Goal: Information Seeking & Learning: Learn about a topic

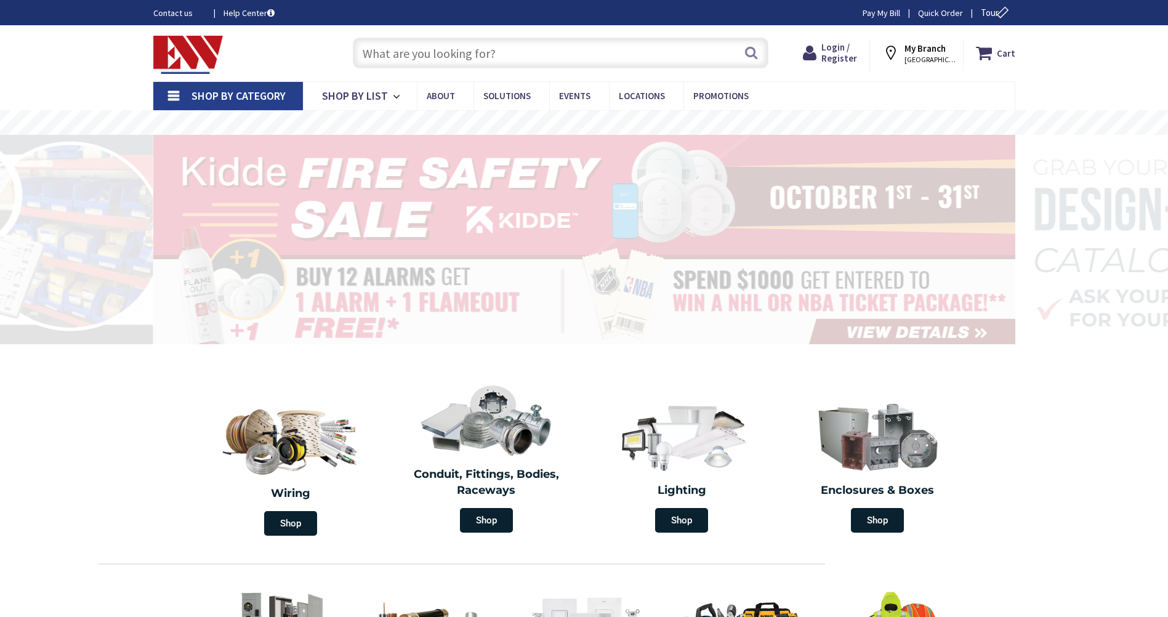
click at [512, 49] on input "text" at bounding box center [561, 53] width 416 height 31
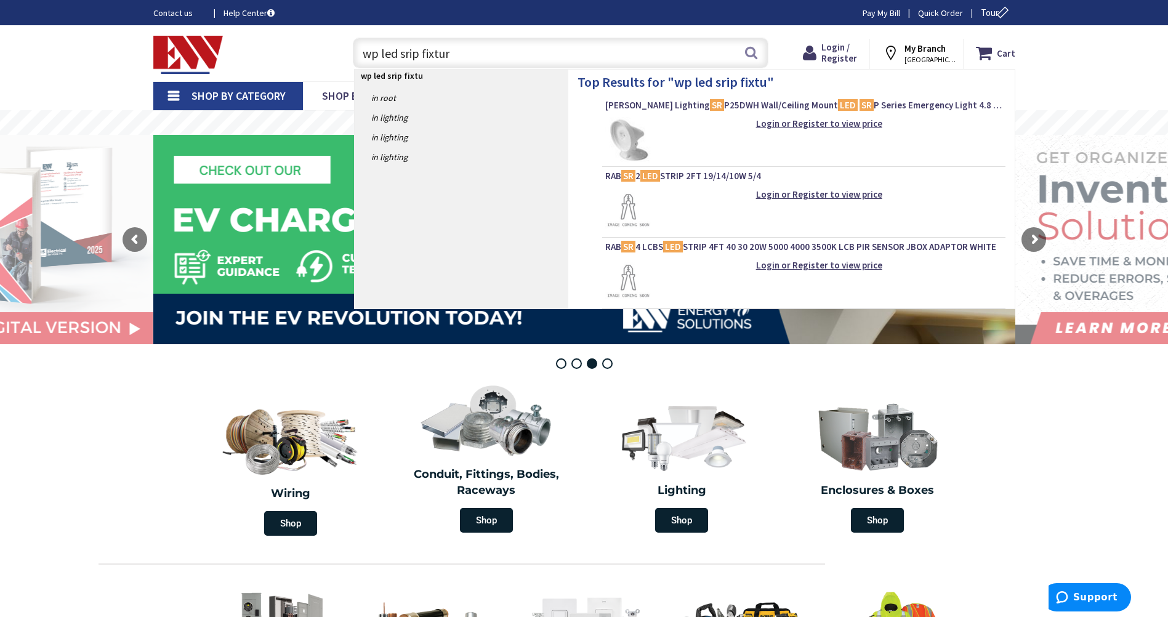
type input "wp led srip fixture"
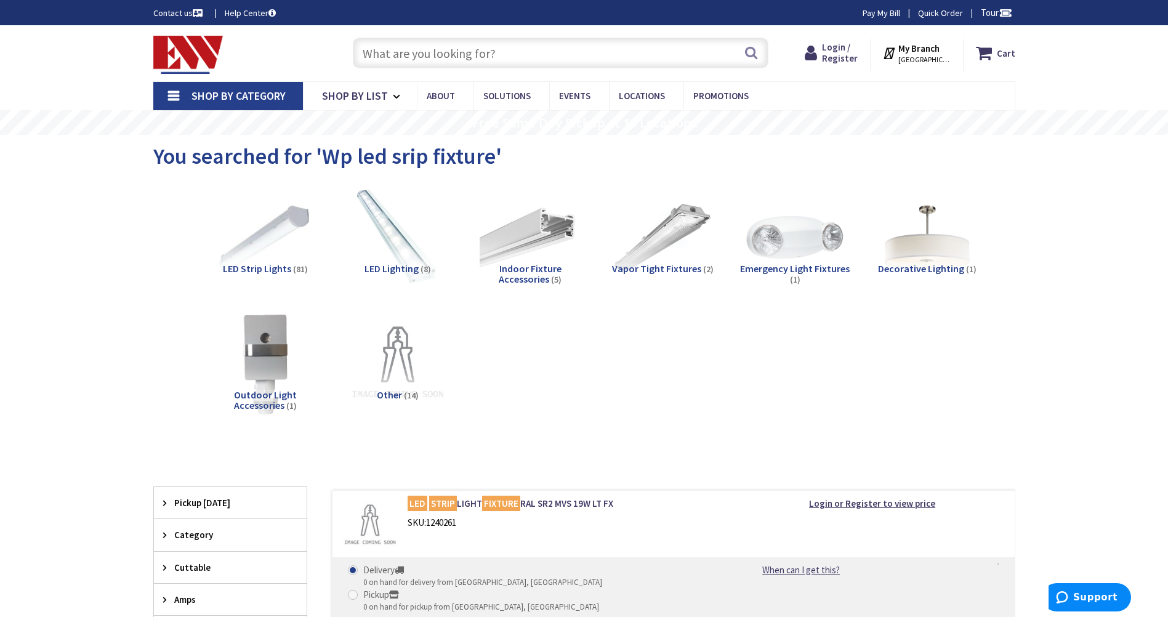
click at [261, 262] on span "LED Strip Lights" at bounding box center [257, 268] width 68 height 12
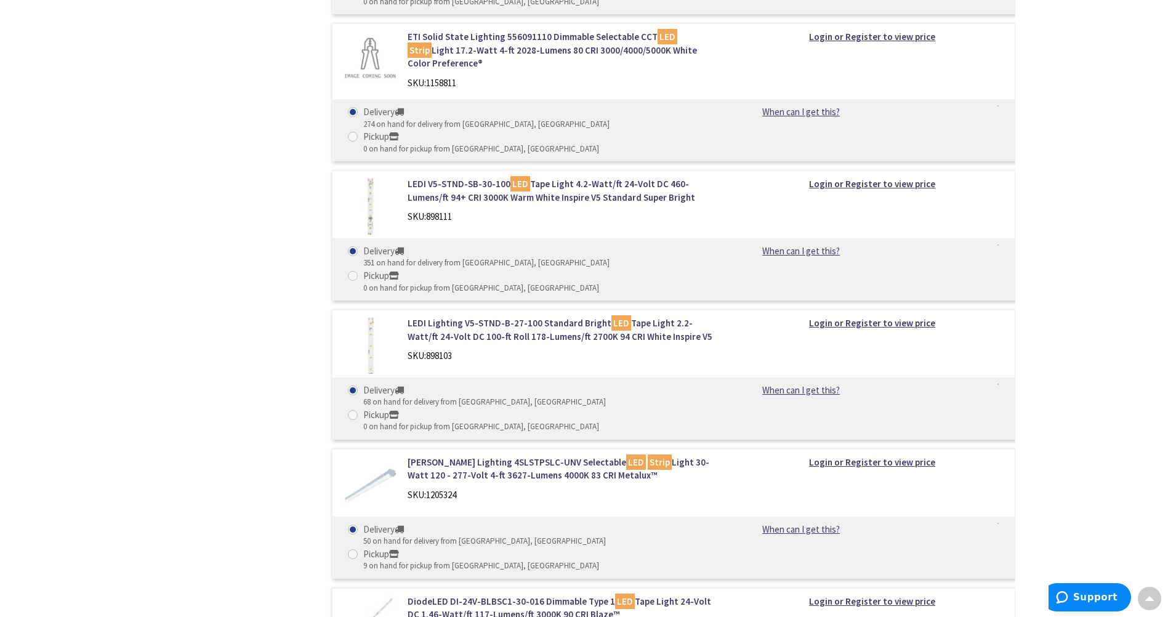
scroll to position [1511, 0]
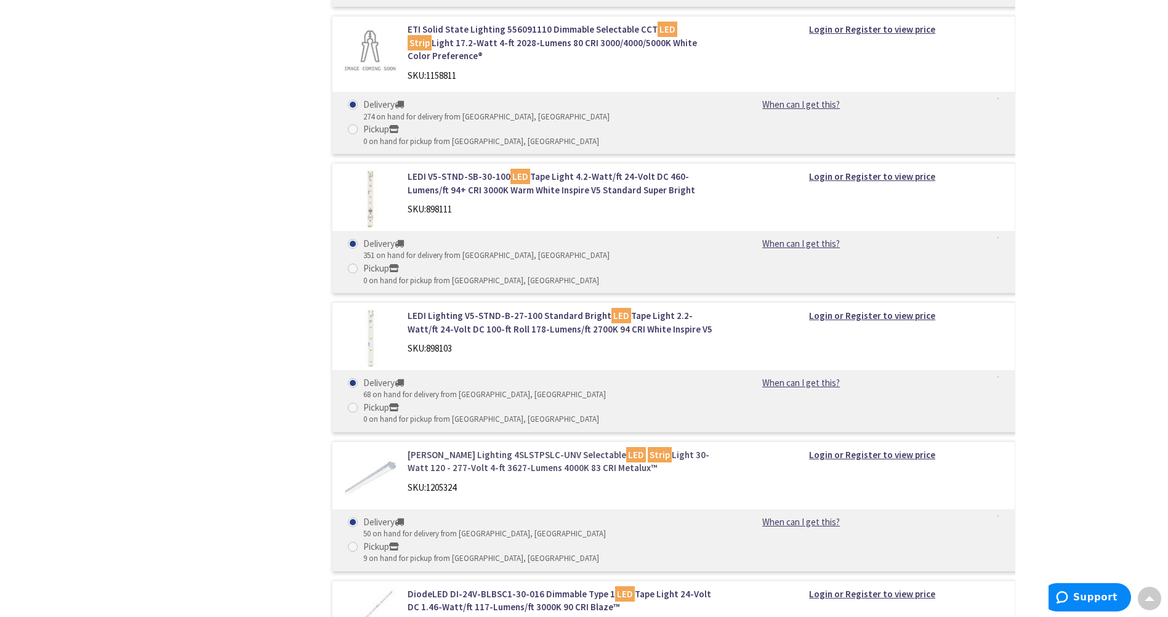
click at [518, 448] on link "Cooper Lighting 4SLSTPSLC-UNV Selectable LED Strip Light 30-Watt 120 - 277-Volt…" at bounding box center [564, 461] width 313 height 26
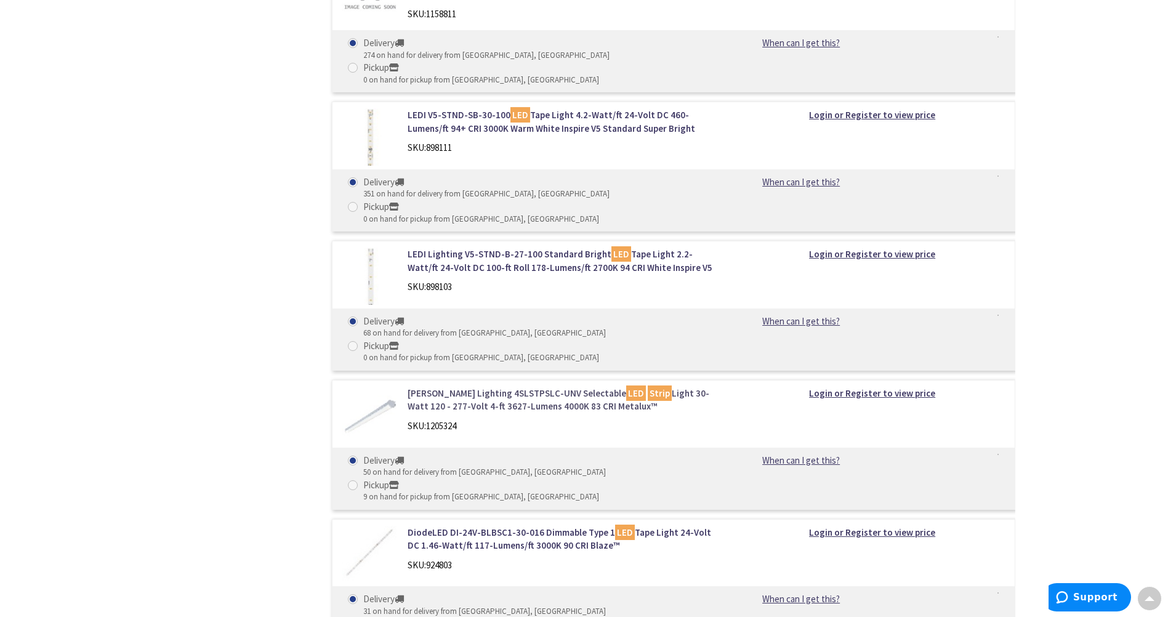
scroll to position [1612, 0]
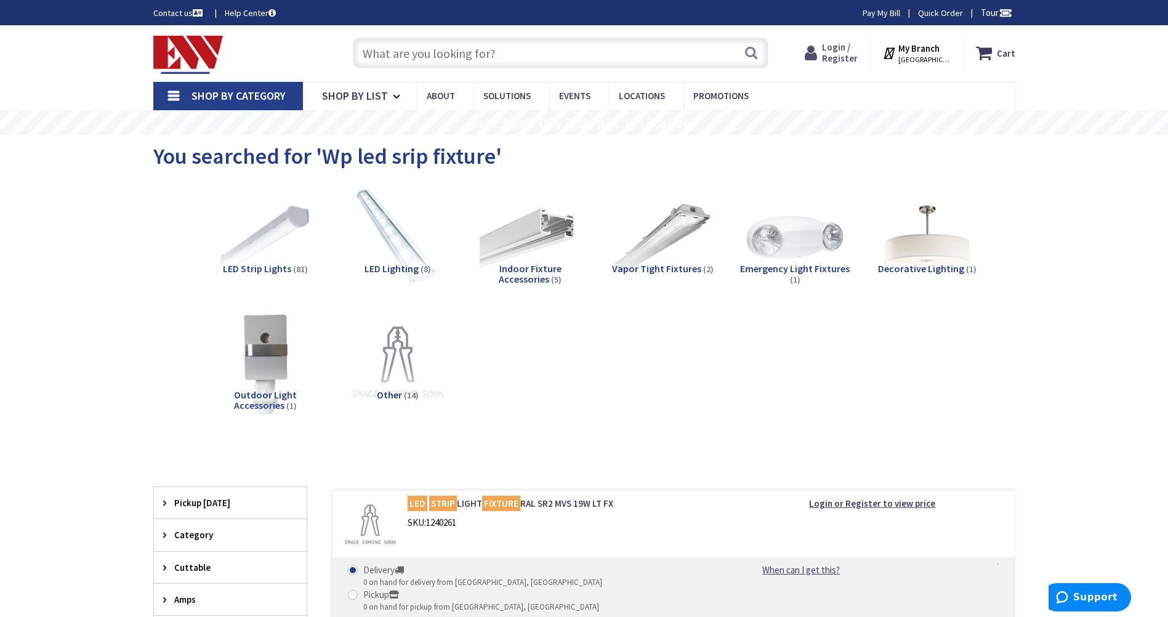
click at [842, 57] on span "Login / Register" at bounding box center [840, 52] width 36 height 23
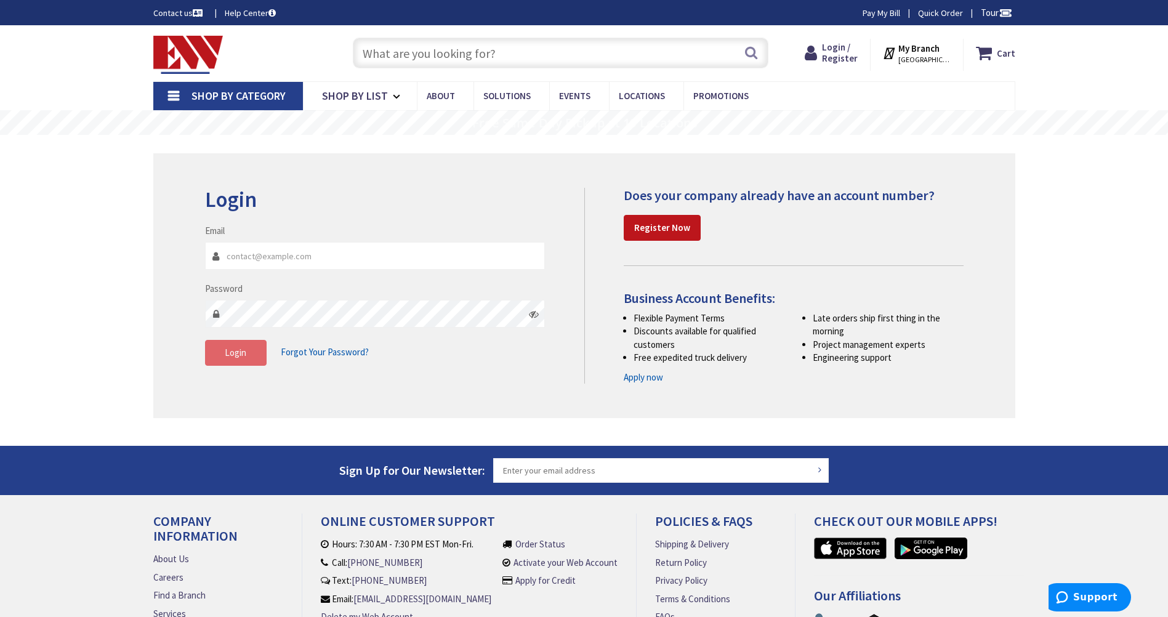
type input "chris@est-llc.net"
click at [238, 349] on span "Login" at bounding box center [236, 353] width 22 height 12
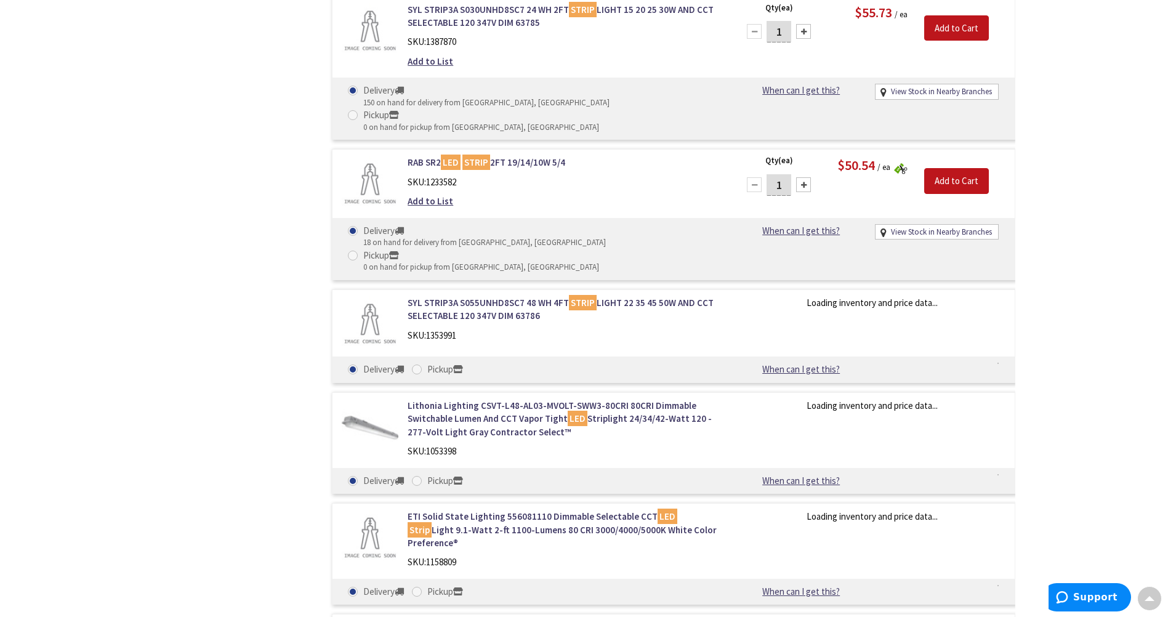
scroll to position [953, 0]
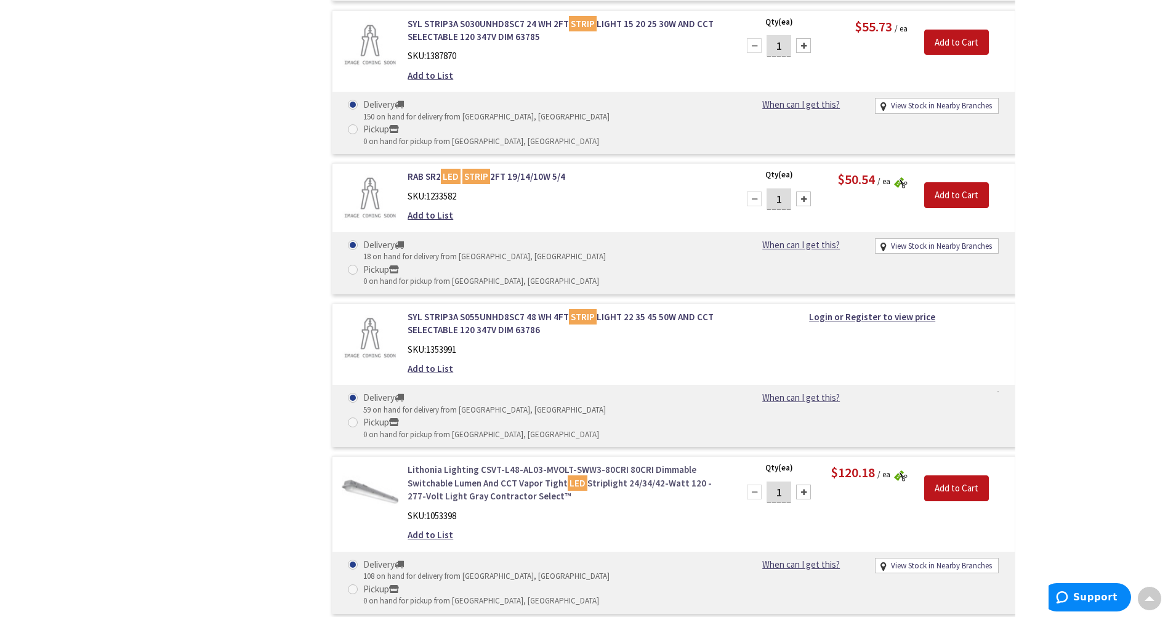
click at [491, 463] on link "Lithonia Lighting CSVT-L48-AL03-MVOLT-SWW3-80CRI 80CRI Dimmable Switchable Lume…" at bounding box center [564, 482] width 313 height 39
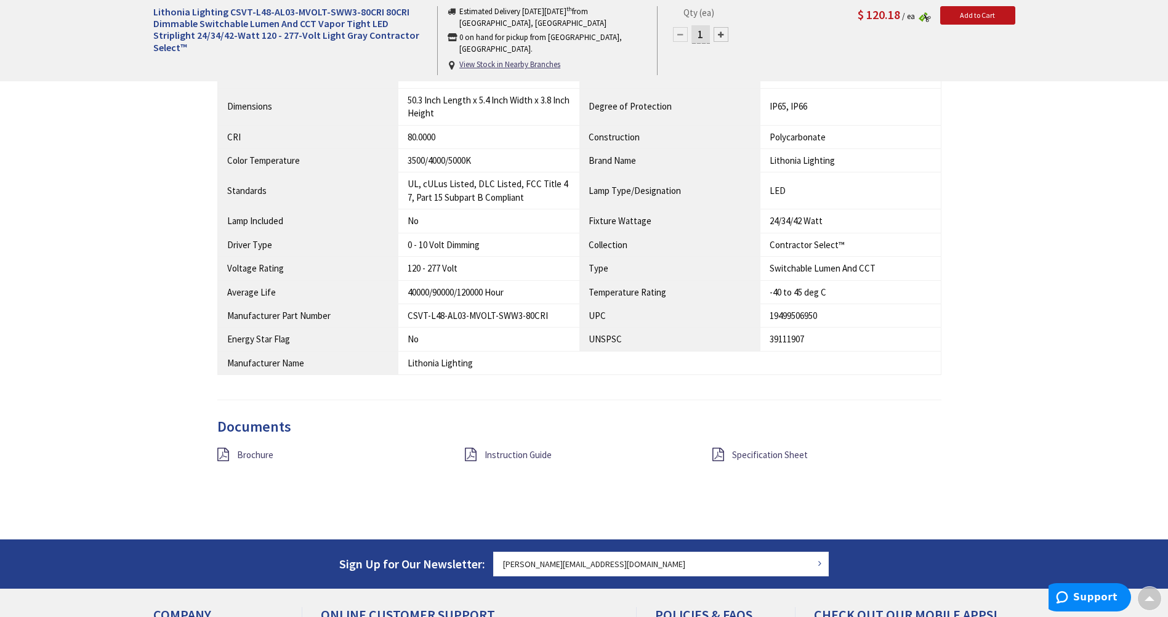
scroll to position [862, 0]
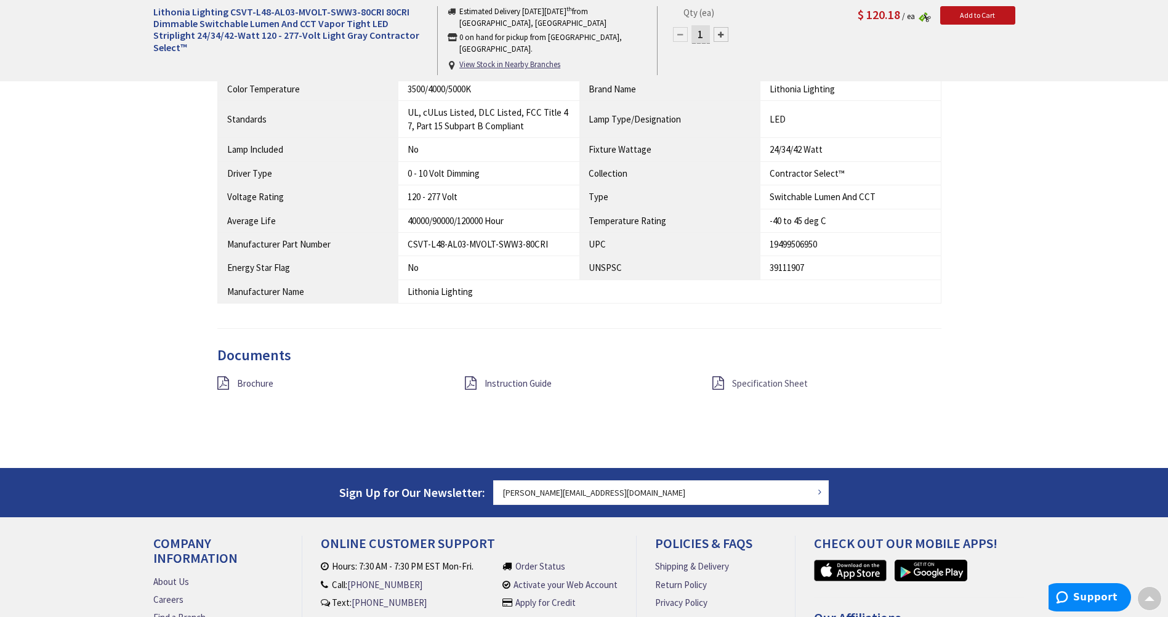
click at [756, 386] on span "Specification Sheet" at bounding box center [770, 384] width 76 height 12
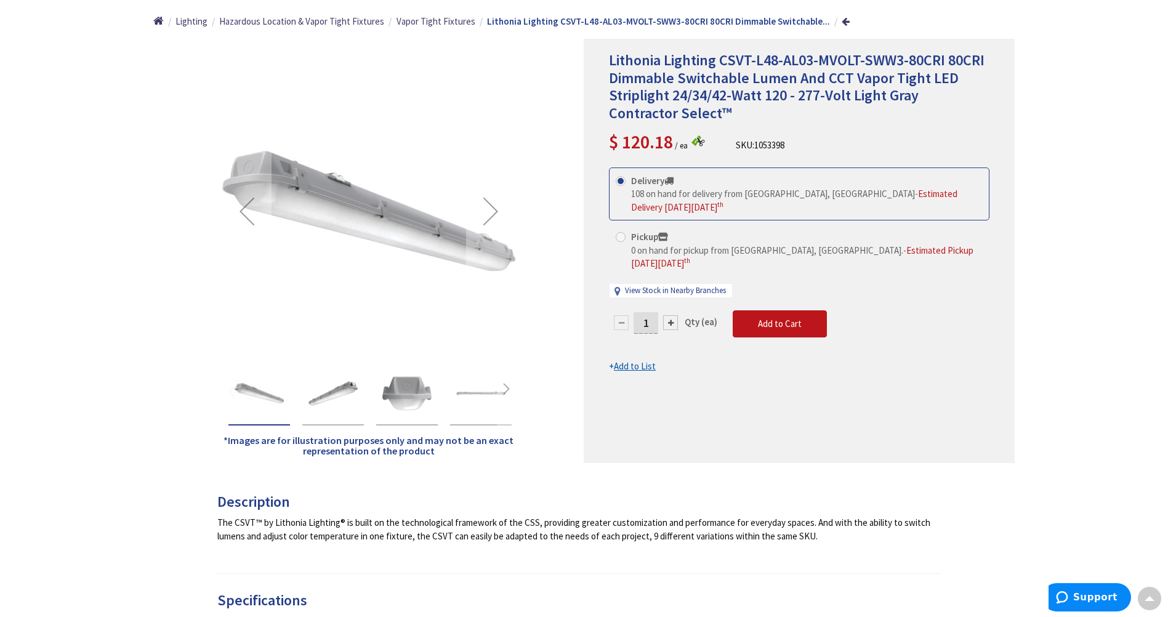
scroll to position [62, 0]
